Goal: Information Seeking & Learning: Learn about a topic

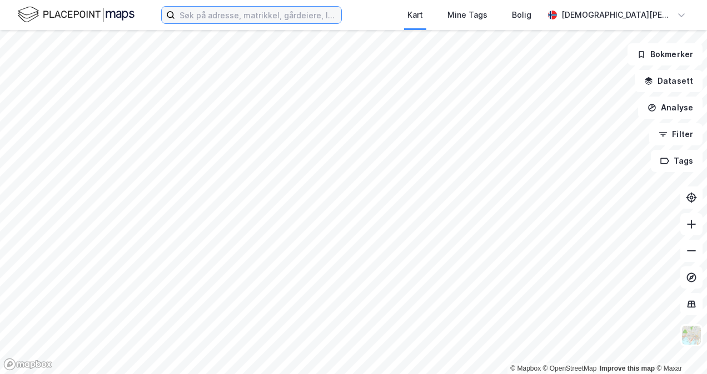
click at [341, 17] on input at bounding box center [258, 15] width 166 height 17
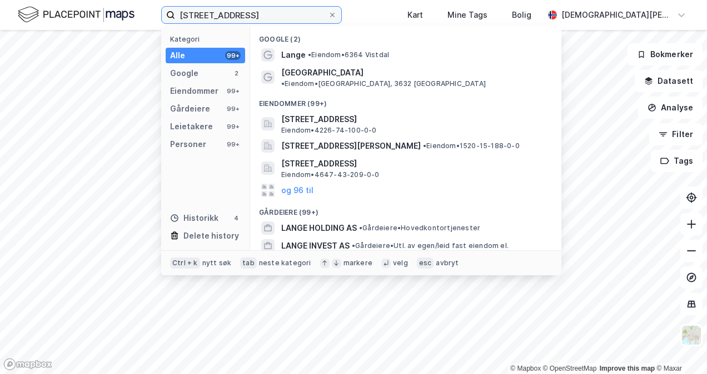
type input "[STREET_ADDRESS]"
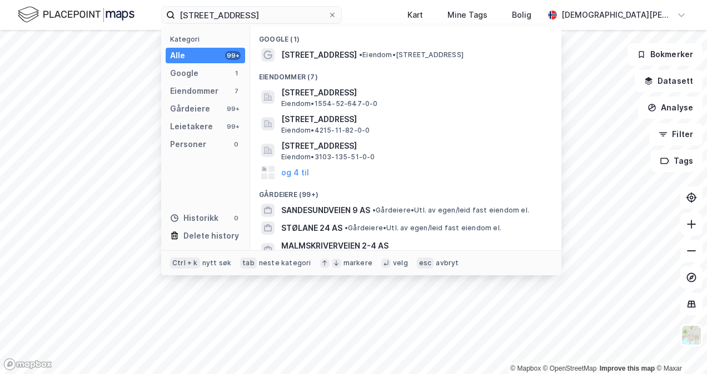
click at [347, 60] on span "[STREET_ADDRESS]" at bounding box center [319, 54] width 76 height 13
